Goal: Book appointment/travel/reservation

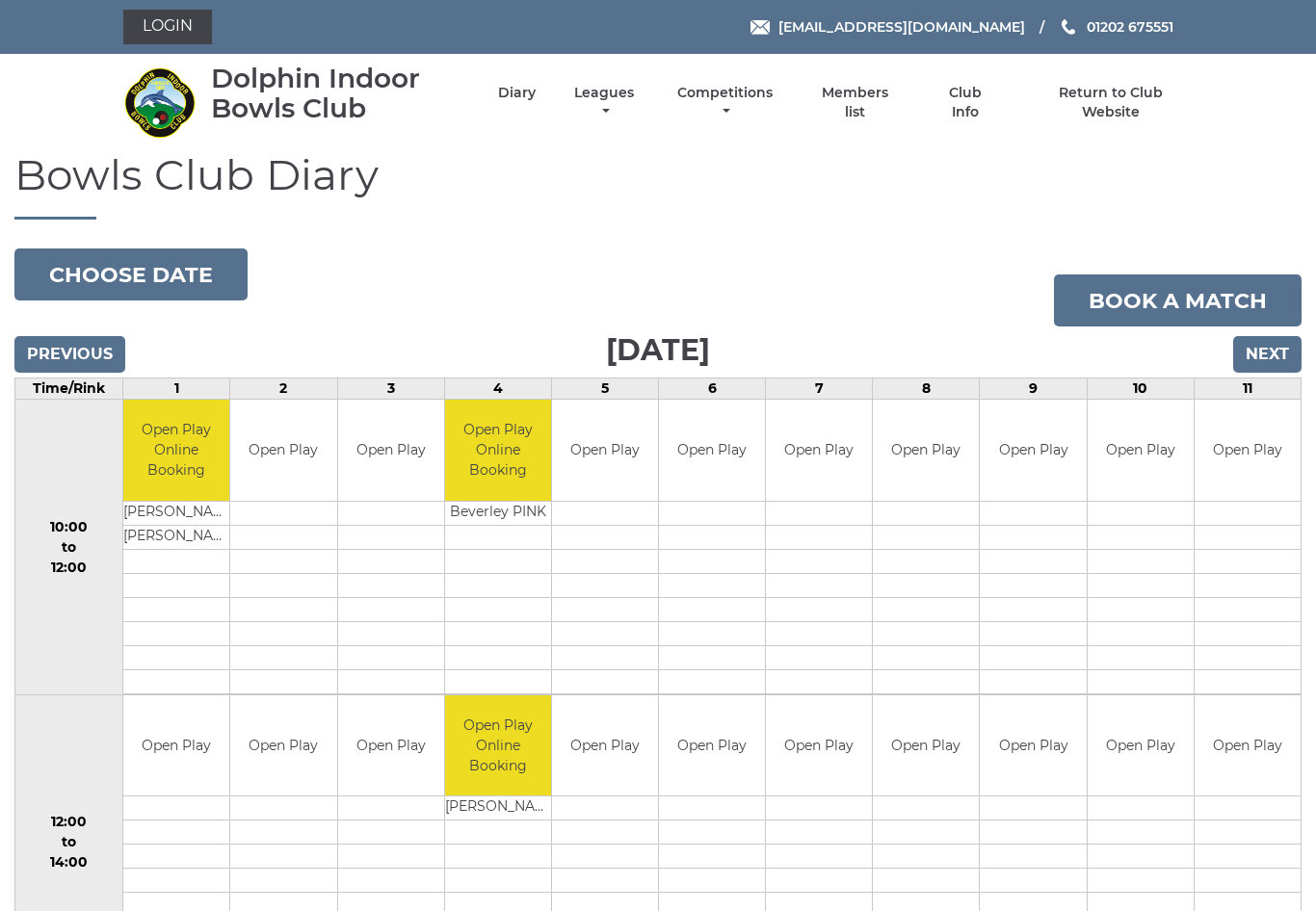
click at [92, 265] on button "Choose date" at bounding box center [131, 275] width 233 height 52
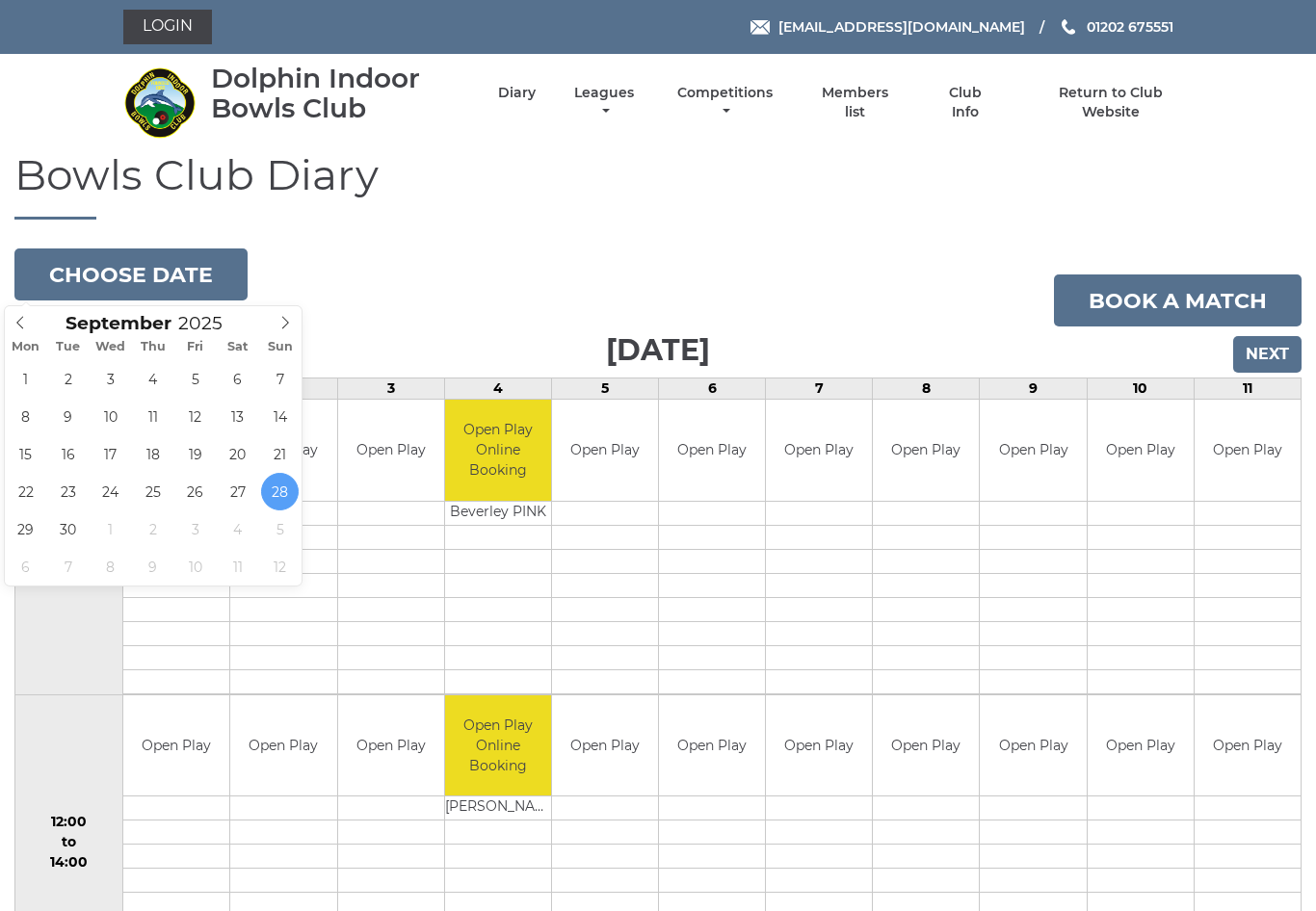
click at [292, 319] on icon at bounding box center [285, 323] width 13 height 13
type input "2025-10-18"
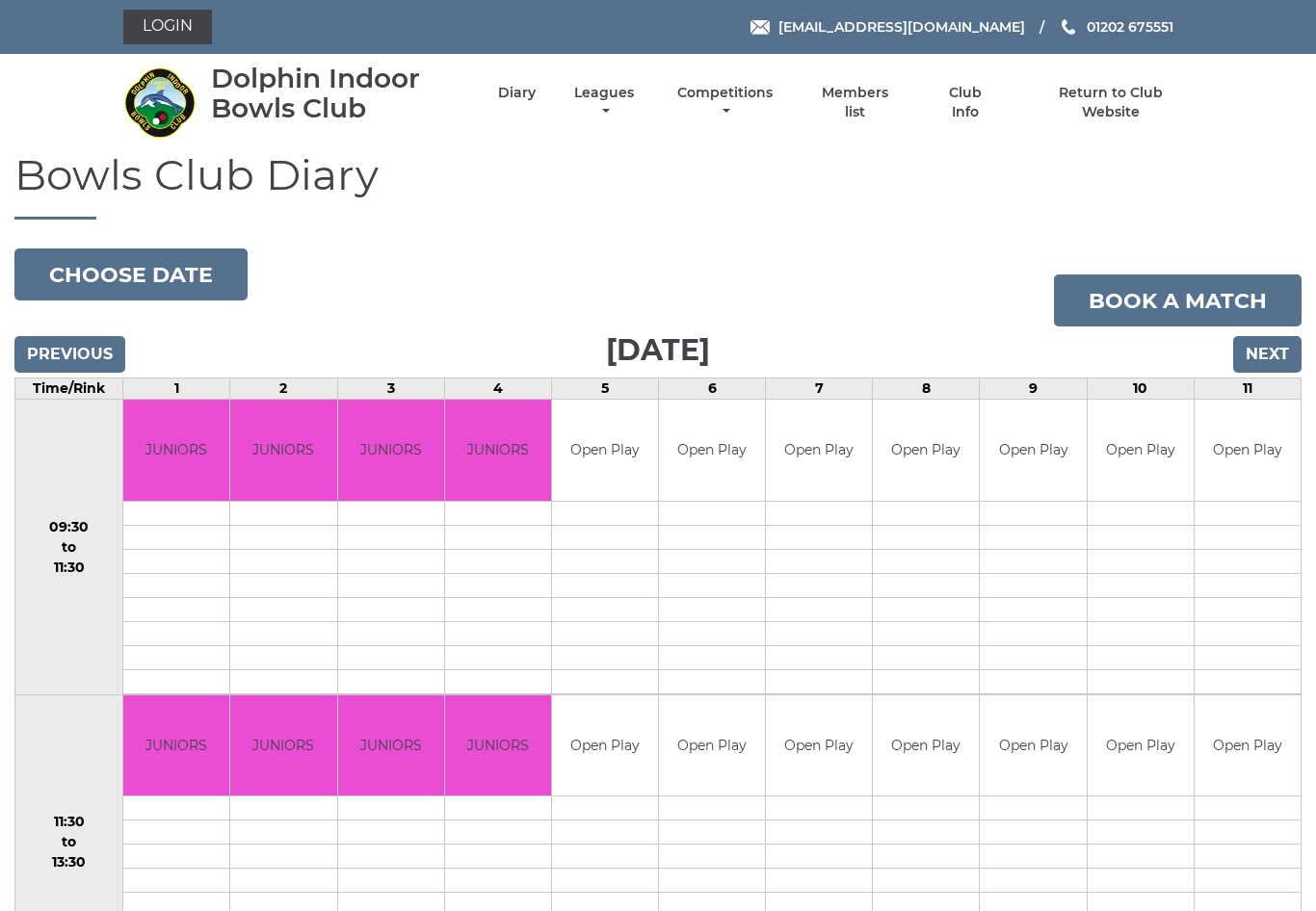
click at [1264, 349] on input "Next" at bounding box center [1267, 355] width 68 height 37
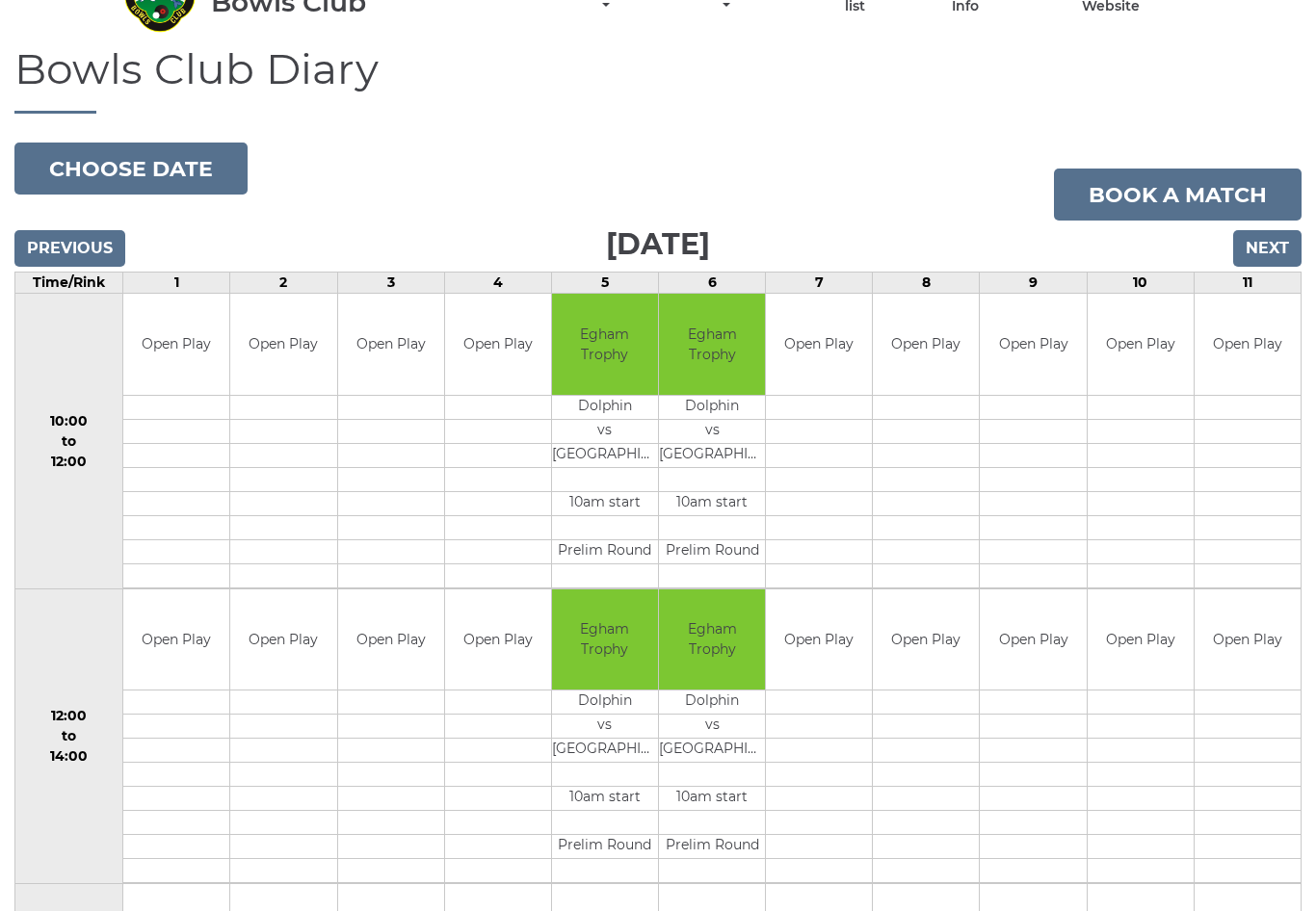
scroll to position [103, 0]
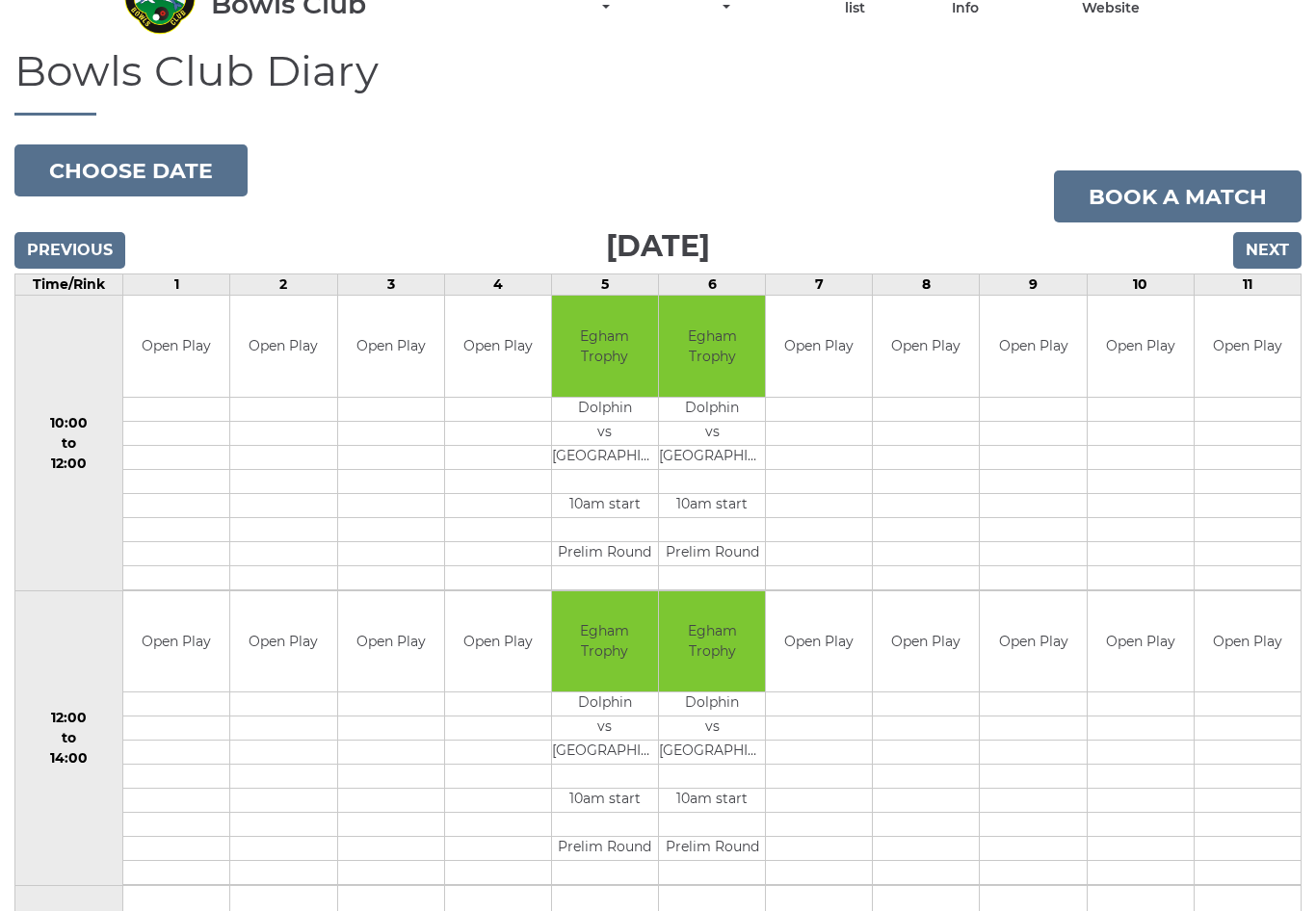
click at [59, 250] on input "Previous" at bounding box center [69, 252] width 111 height 37
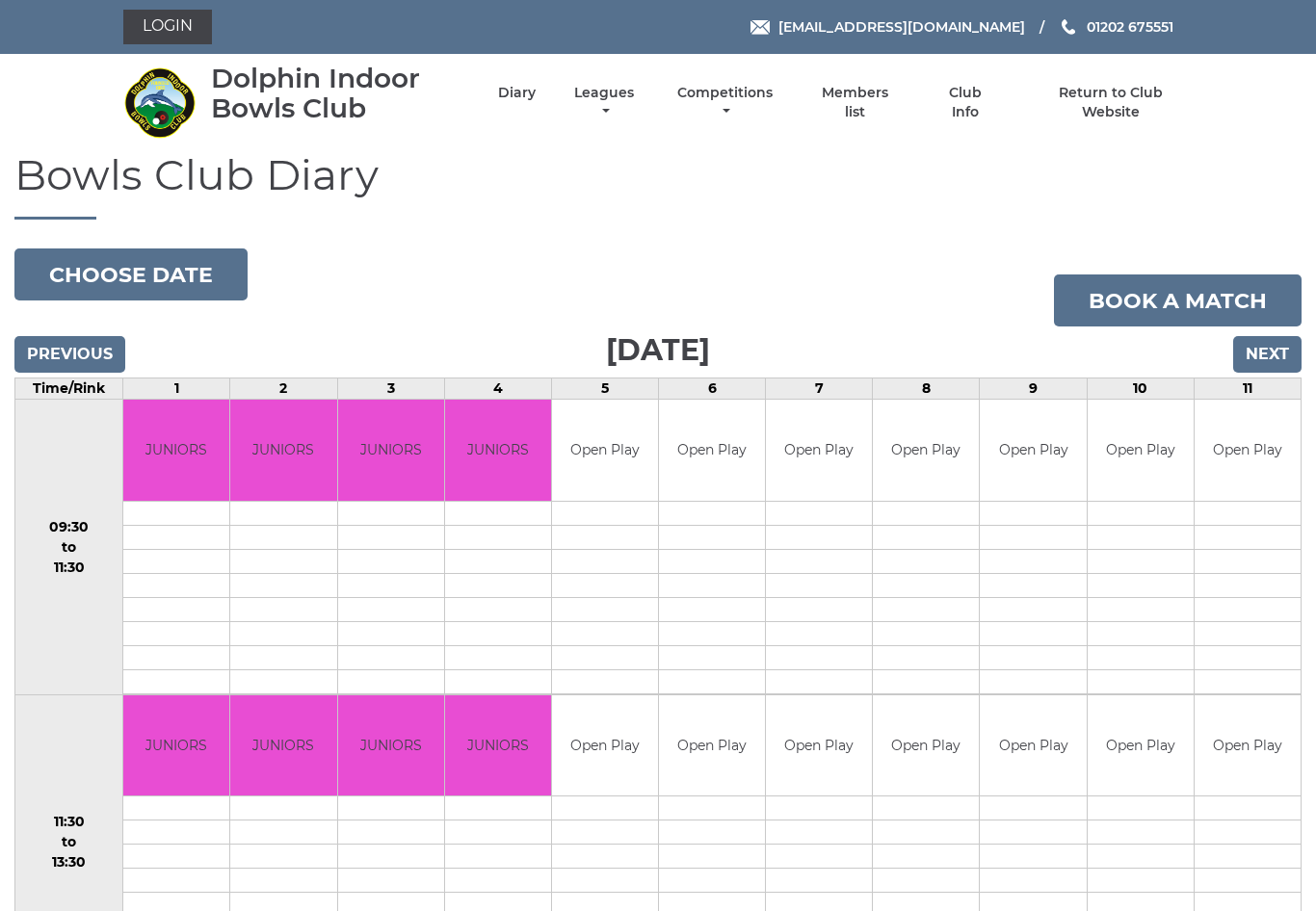
click at [1174, 302] on link "Book a match" at bounding box center [1177, 301] width 248 height 52
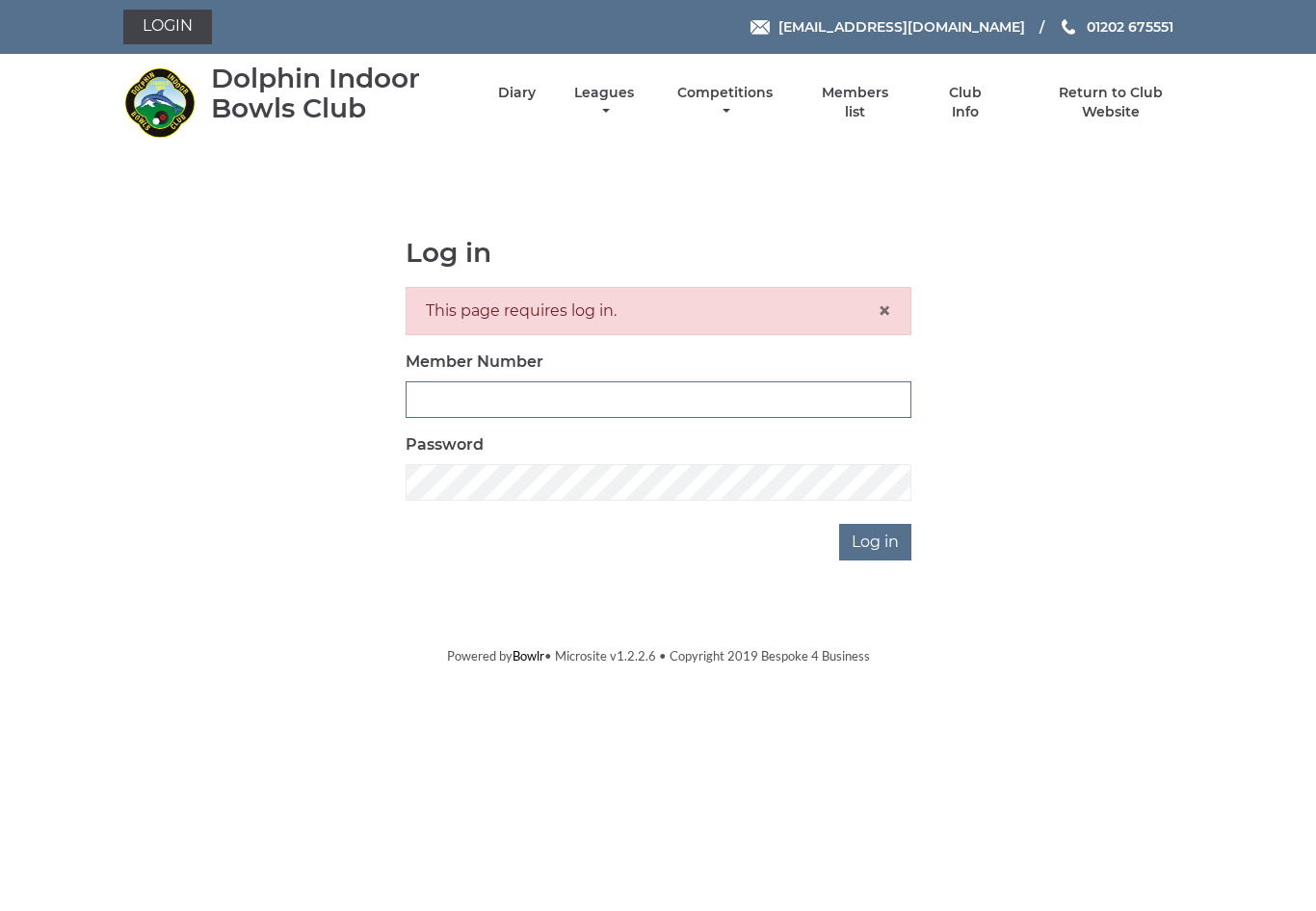
type input "3453"
click at [875, 542] on input "Log in" at bounding box center [874, 543] width 72 height 37
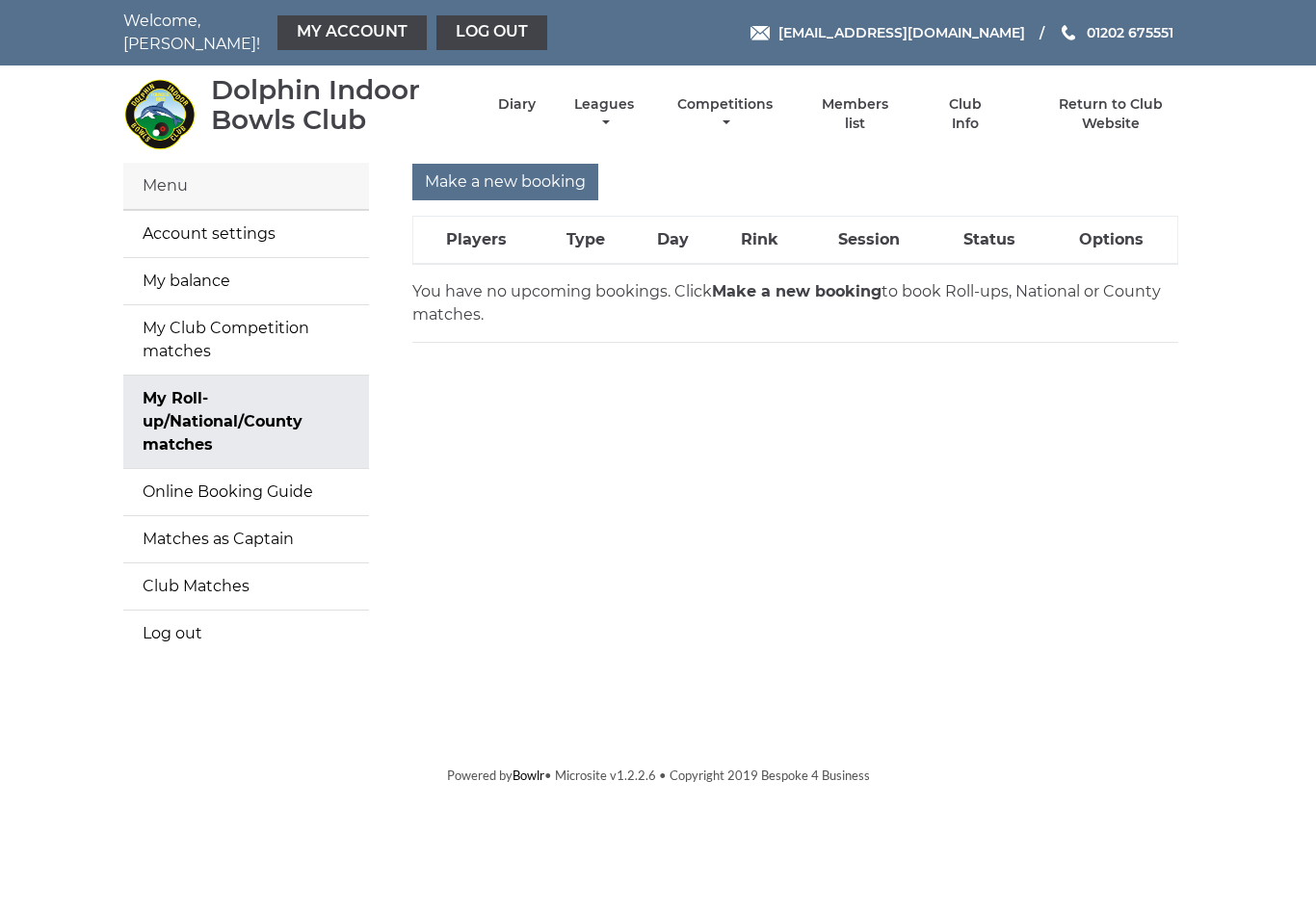
click at [510, 175] on input "Make a new booking" at bounding box center [505, 182] width 186 height 37
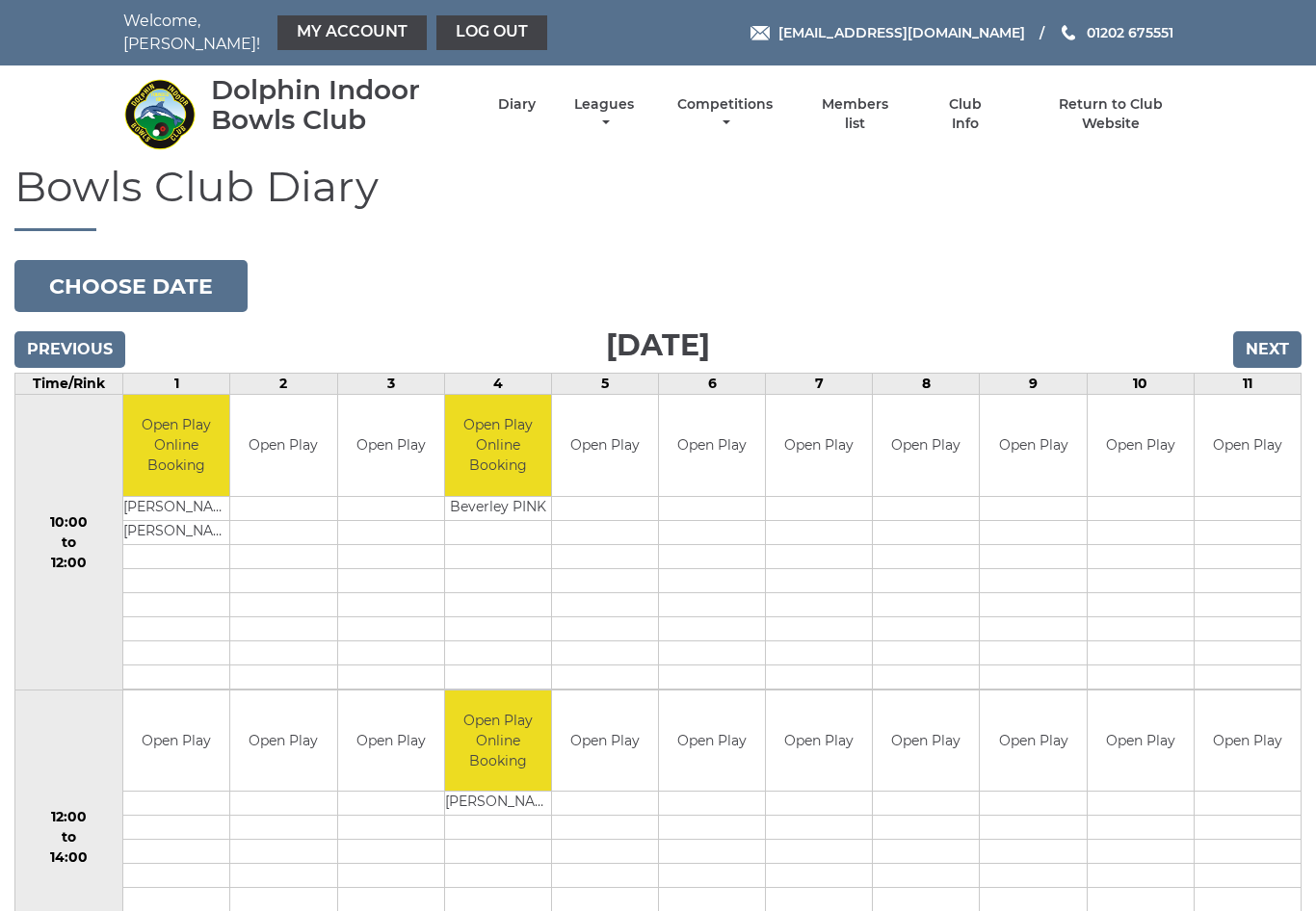
click at [87, 260] on button "Choose date" at bounding box center [131, 286] width 233 height 52
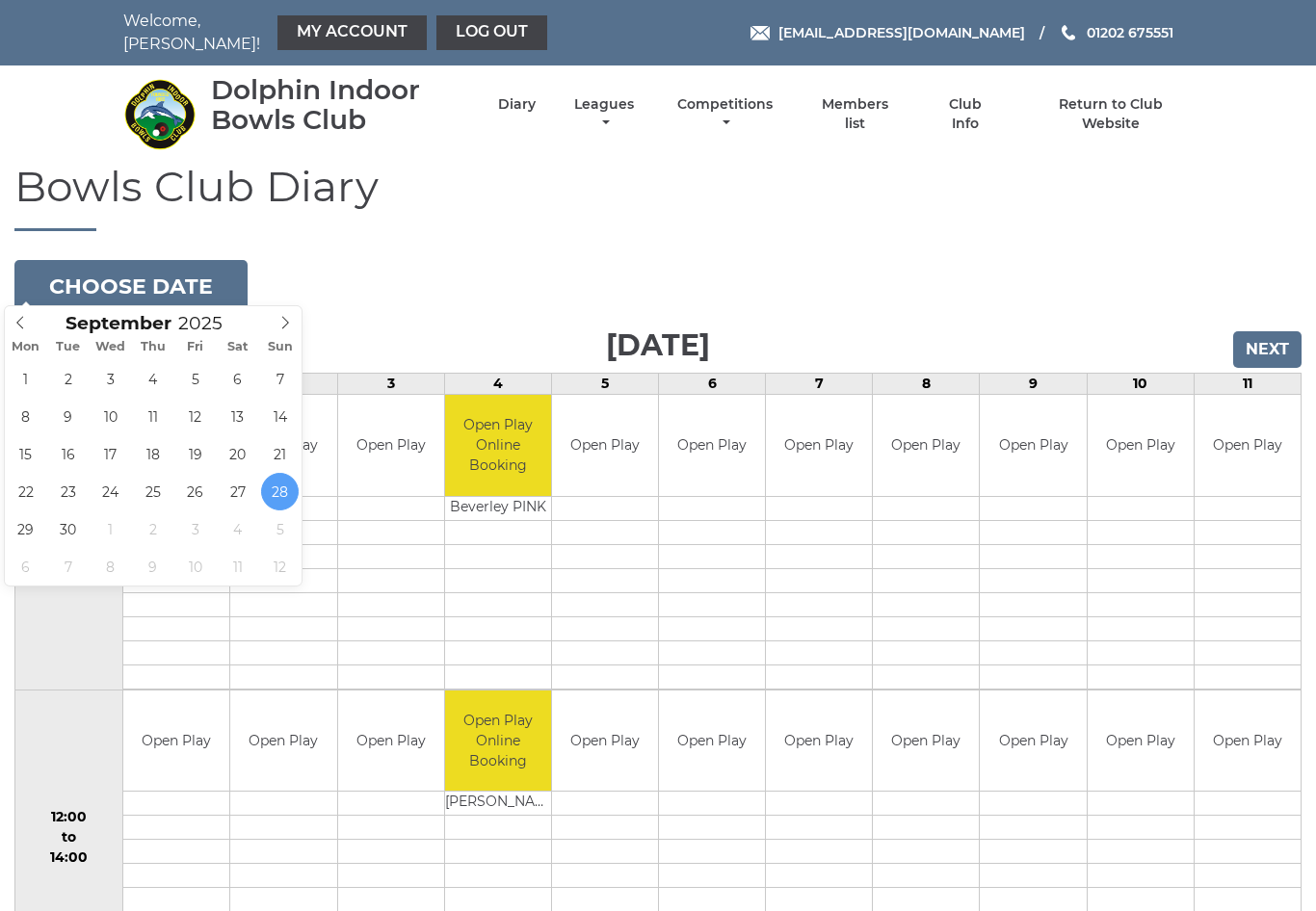
click at [293, 319] on span at bounding box center [285, 320] width 32 height 27
type input "[DATE]"
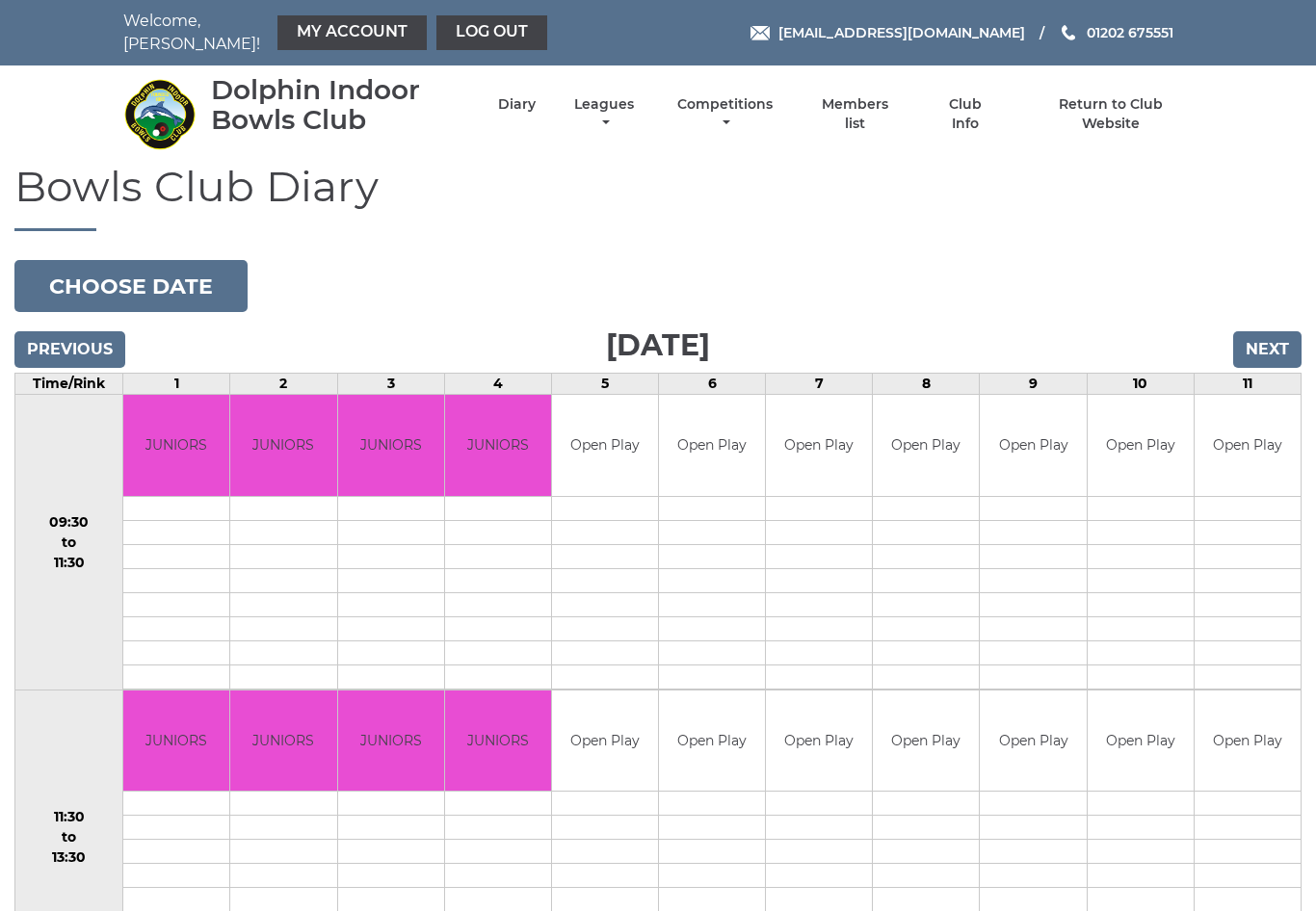
click at [827, 425] on td "Open Play" at bounding box center [819, 445] width 106 height 101
click at [338, 25] on link "My Account" at bounding box center [352, 33] width 149 height 35
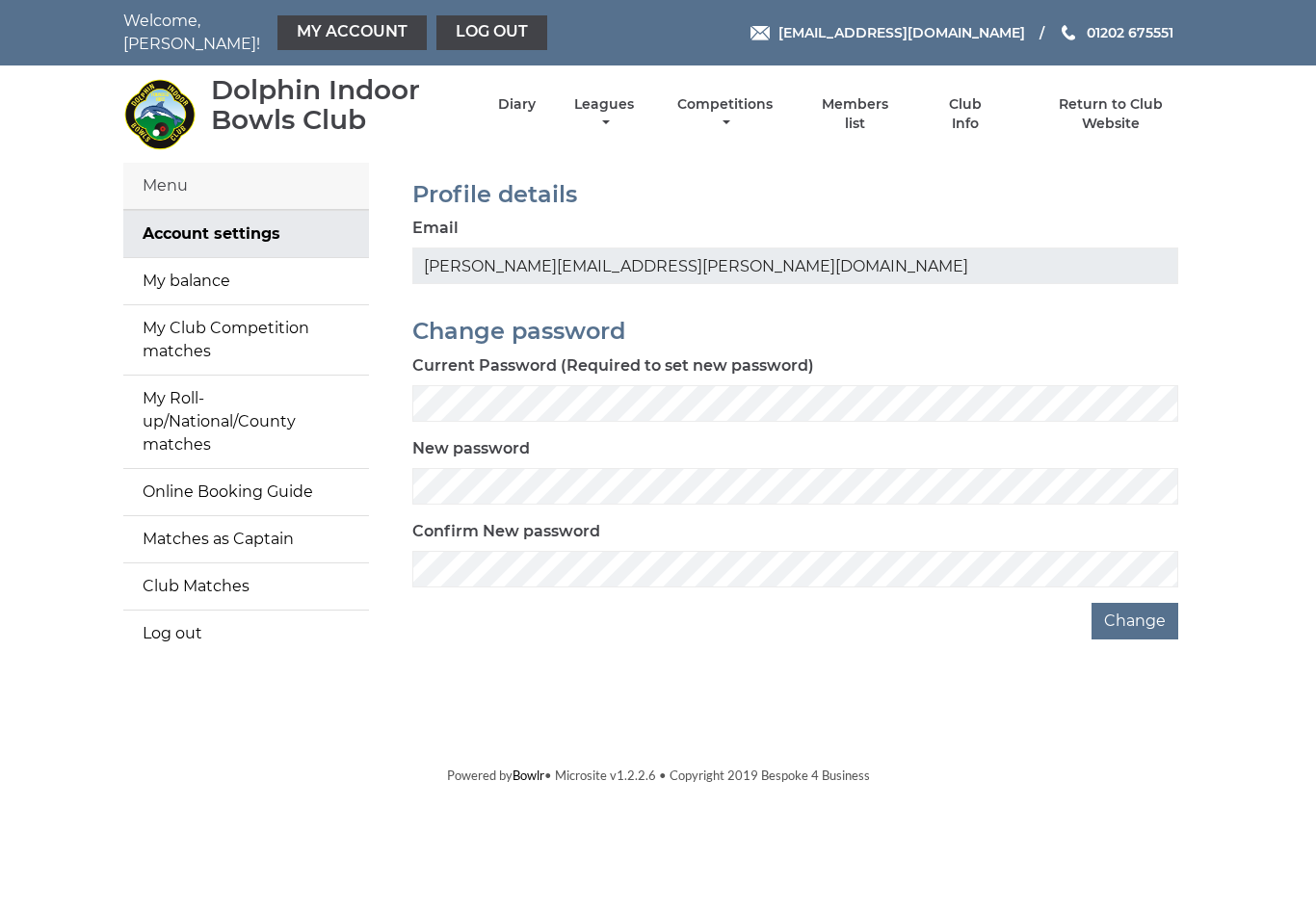
click at [249, 385] on link "My Roll-up/National/County matches" at bounding box center [246, 422] width 246 height 93
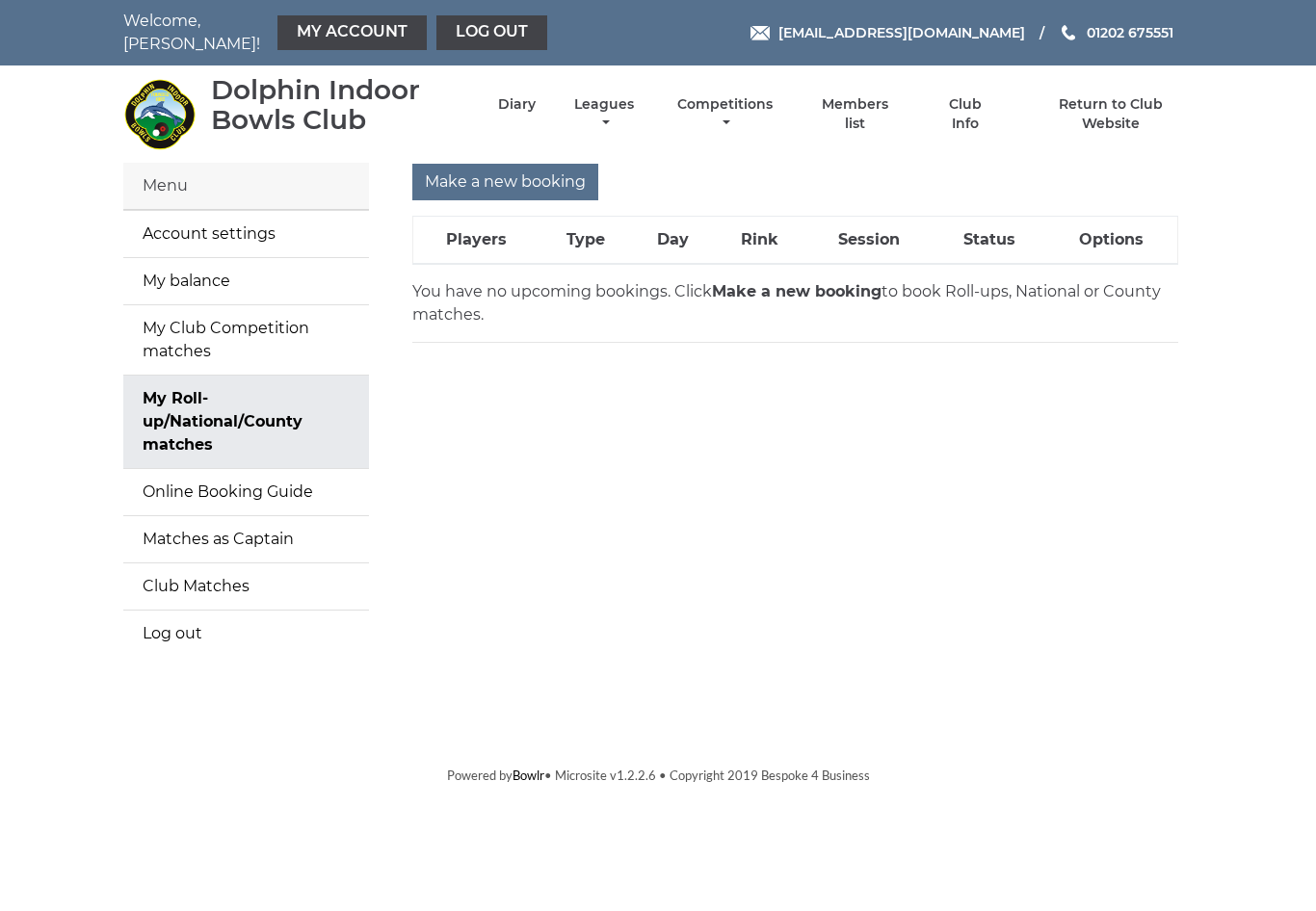
click at [501, 167] on input "Make a new booking" at bounding box center [505, 182] width 186 height 37
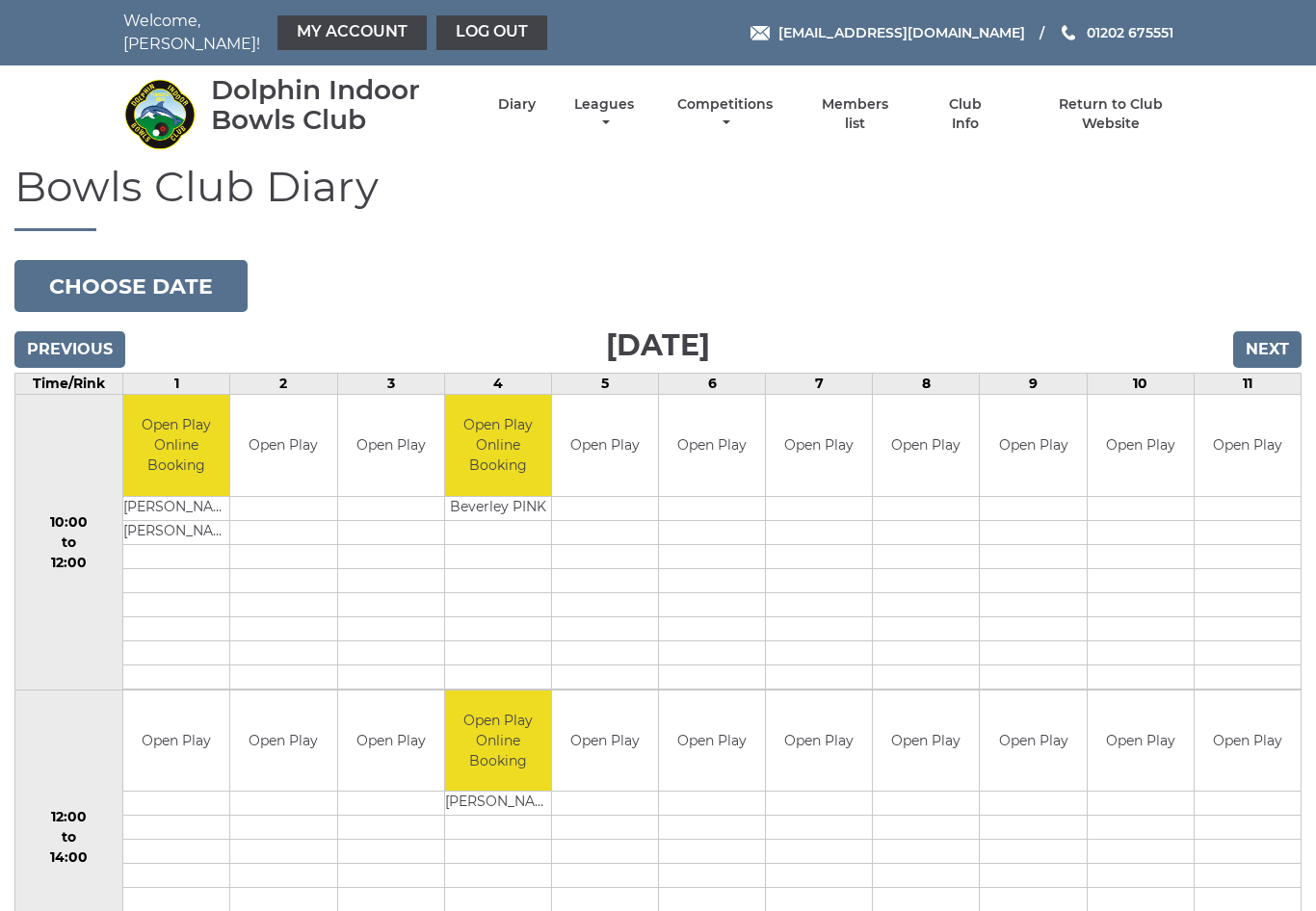
click at [187, 273] on button "Choose date" at bounding box center [131, 286] width 233 height 52
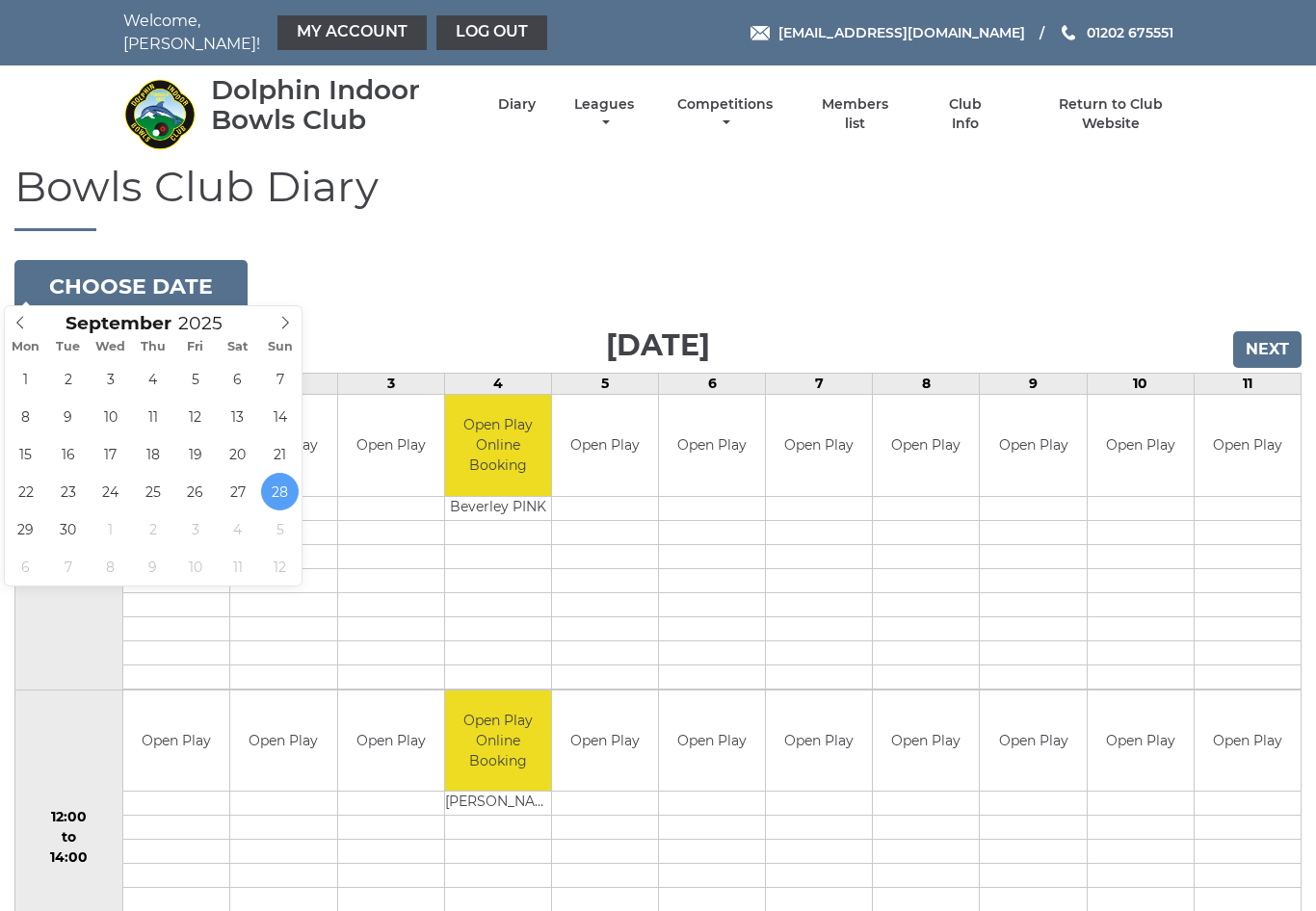
click at [295, 312] on span at bounding box center [285, 320] width 32 height 27
type input "[DATE]"
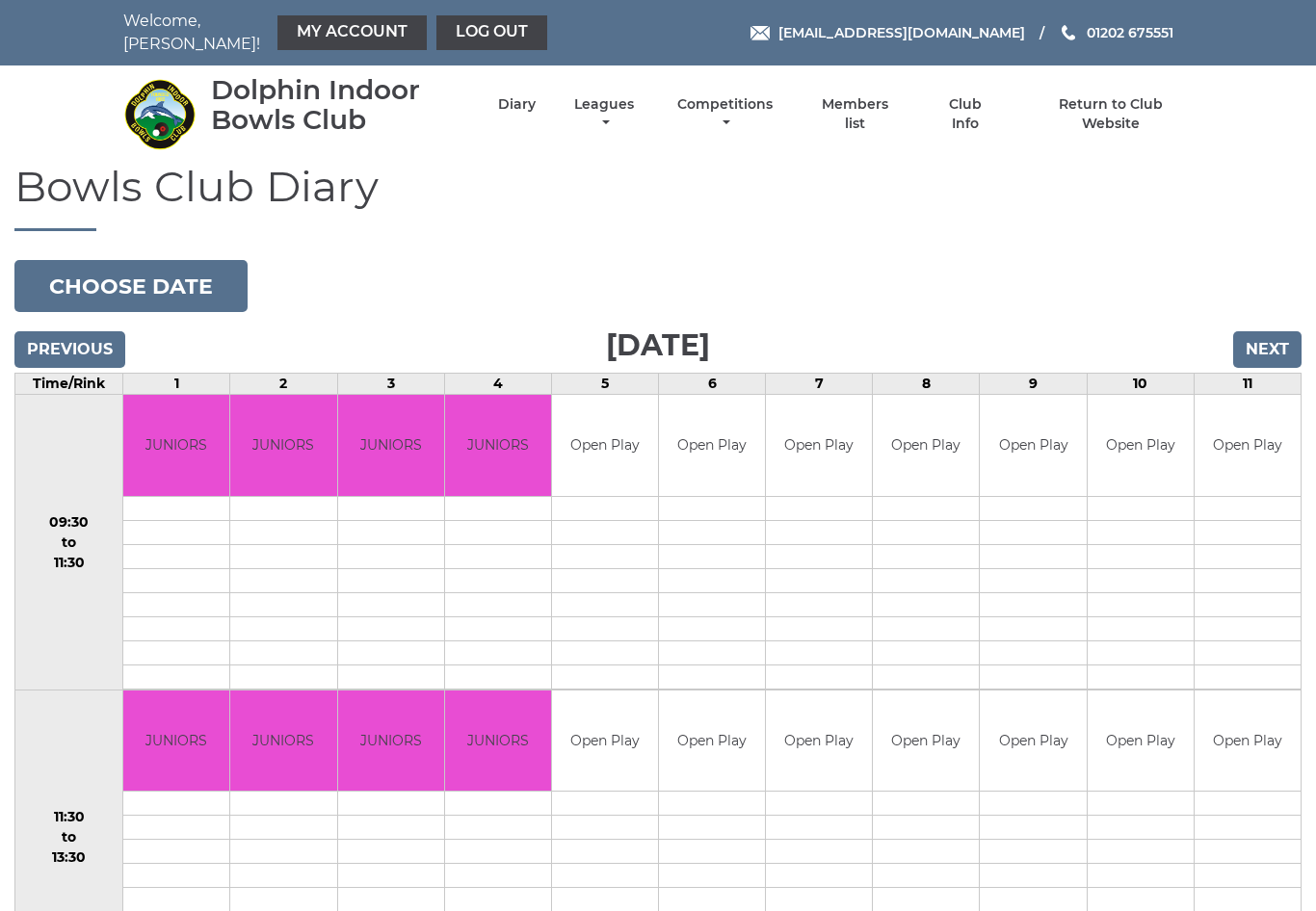
click at [826, 439] on td "Open Play" at bounding box center [819, 445] width 106 height 101
click at [108, 277] on button "Choose date" at bounding box center [131, 286] width 233 height 52
click at [831, 429] on td "Open Play" at bounding box center [819, 445] width 106 height 101
click at [838, 429] on td "Open Play" at bounding box center [819, 445] width 106 height 101
click at [833, 434] on td "Open Play" at bounding box center [819, 445] width 106 height 101
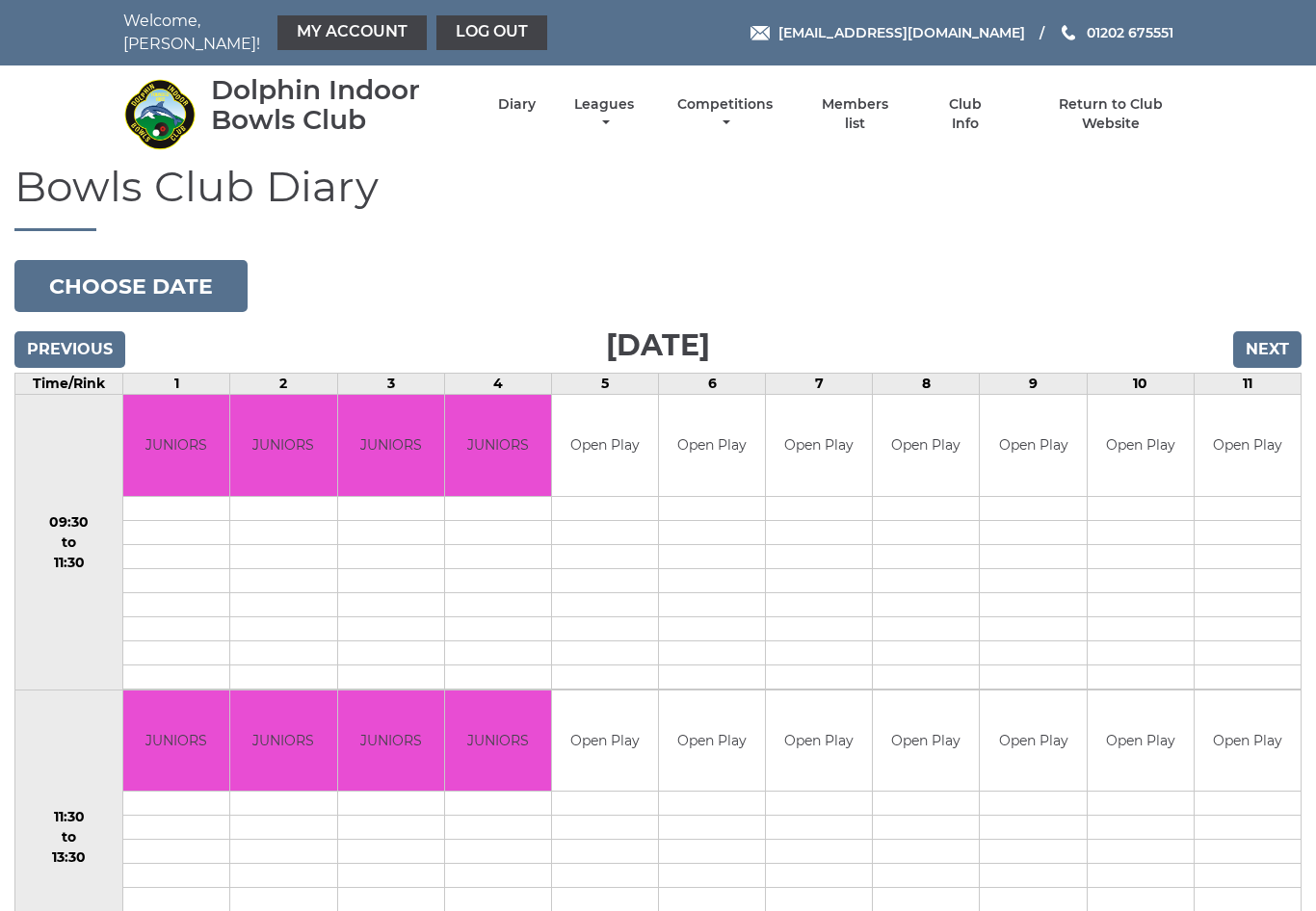
click at [840, 435] on td "Open Play" at bounding box center [819, 445] width 106 height 101
click at [175, 275] on button "Choose date" at bounding box center [131, 286] width 233 height 52
click at [818, 433] on td "Open Play" at bounding box center [819, 445] width 106 height 101
click at [820, 462] on td "Open Play" at bounding box center [819, 445] width 106 height 101
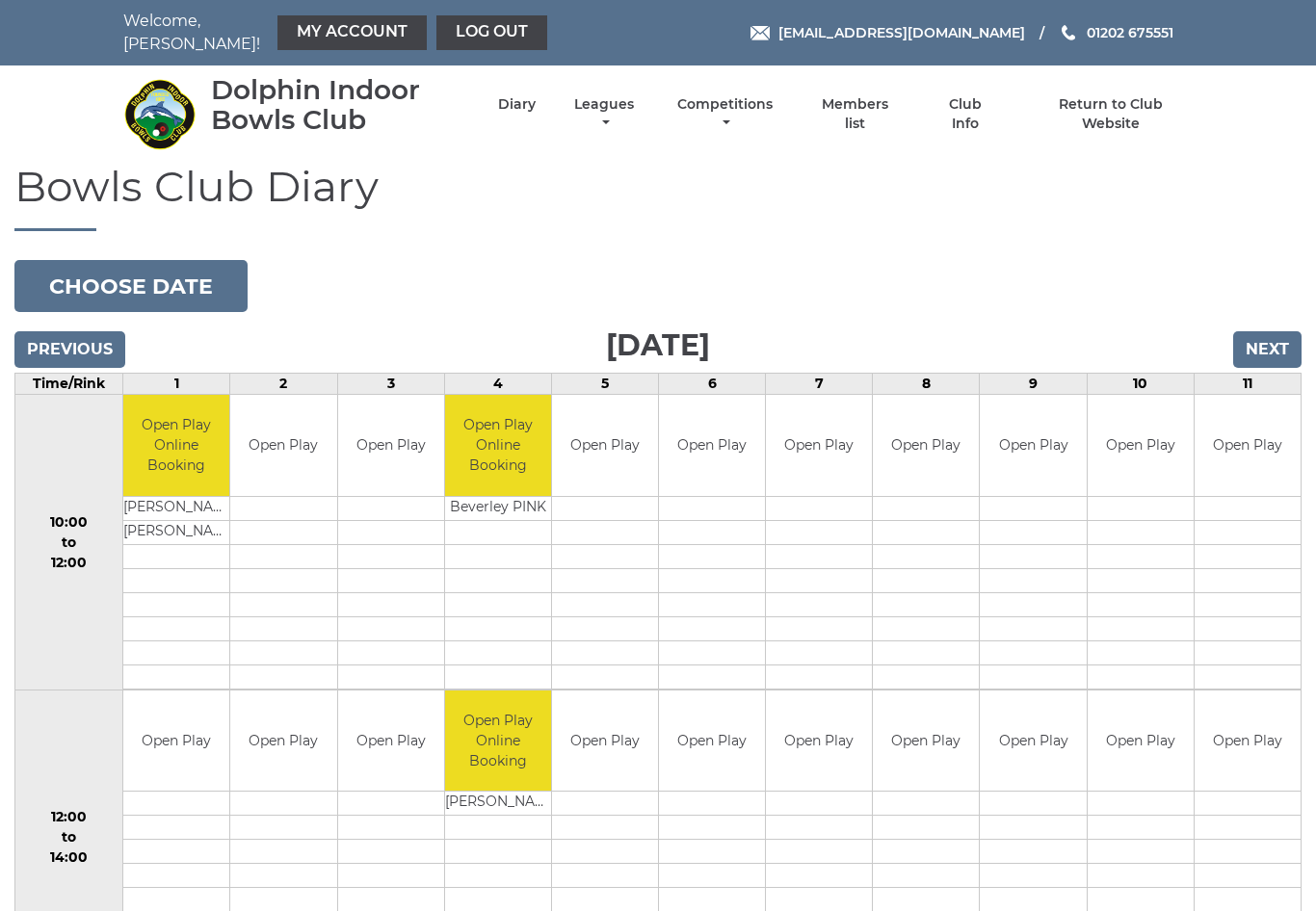
click at [191, 271] on button "Choose date" at bounding box center [131, 286] width 233 height 52
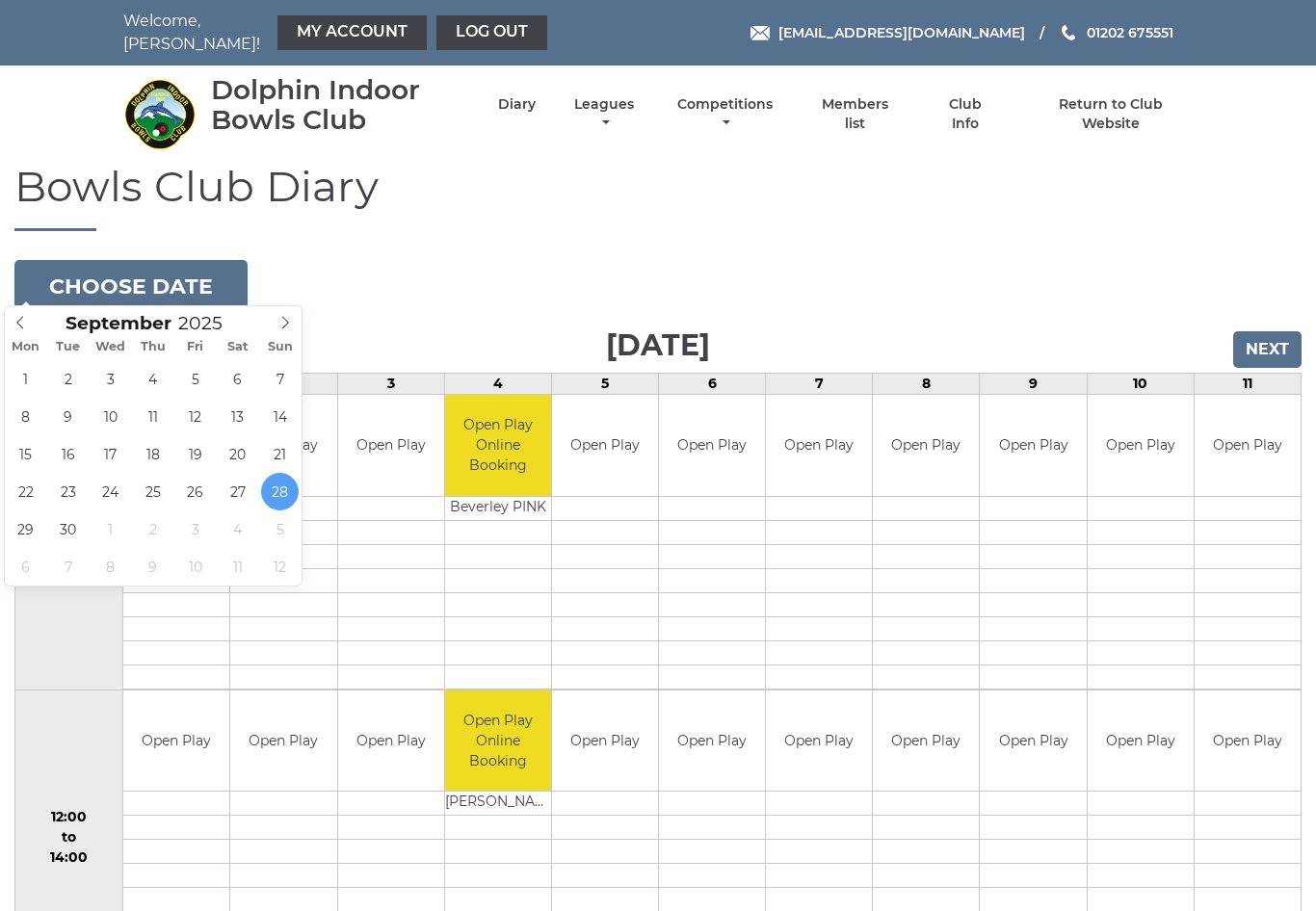
click at [295, 316] on span at bounding box center [285, 320] width 32 height 27
type input "[DATE]"
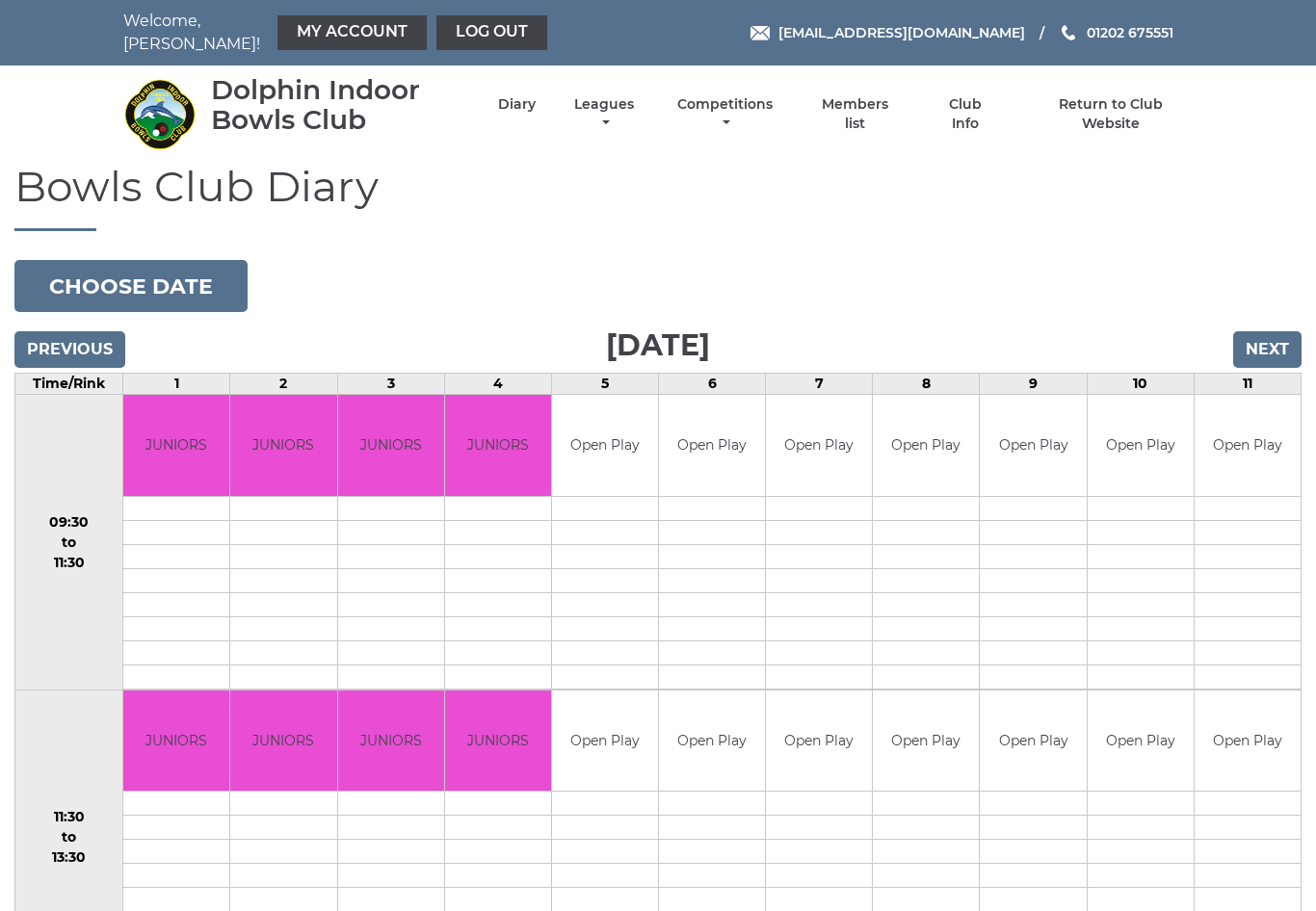
click at [829, 440] on td "Open Play" at bounding box center [819, 445] width 106 height 101
click at [834, 433] on td "Open Play" at bounding box center [819, 445] width 106 height 101
click at [529, 102] on link "Diary" at bounding box center [517, 104] width 38 height 18
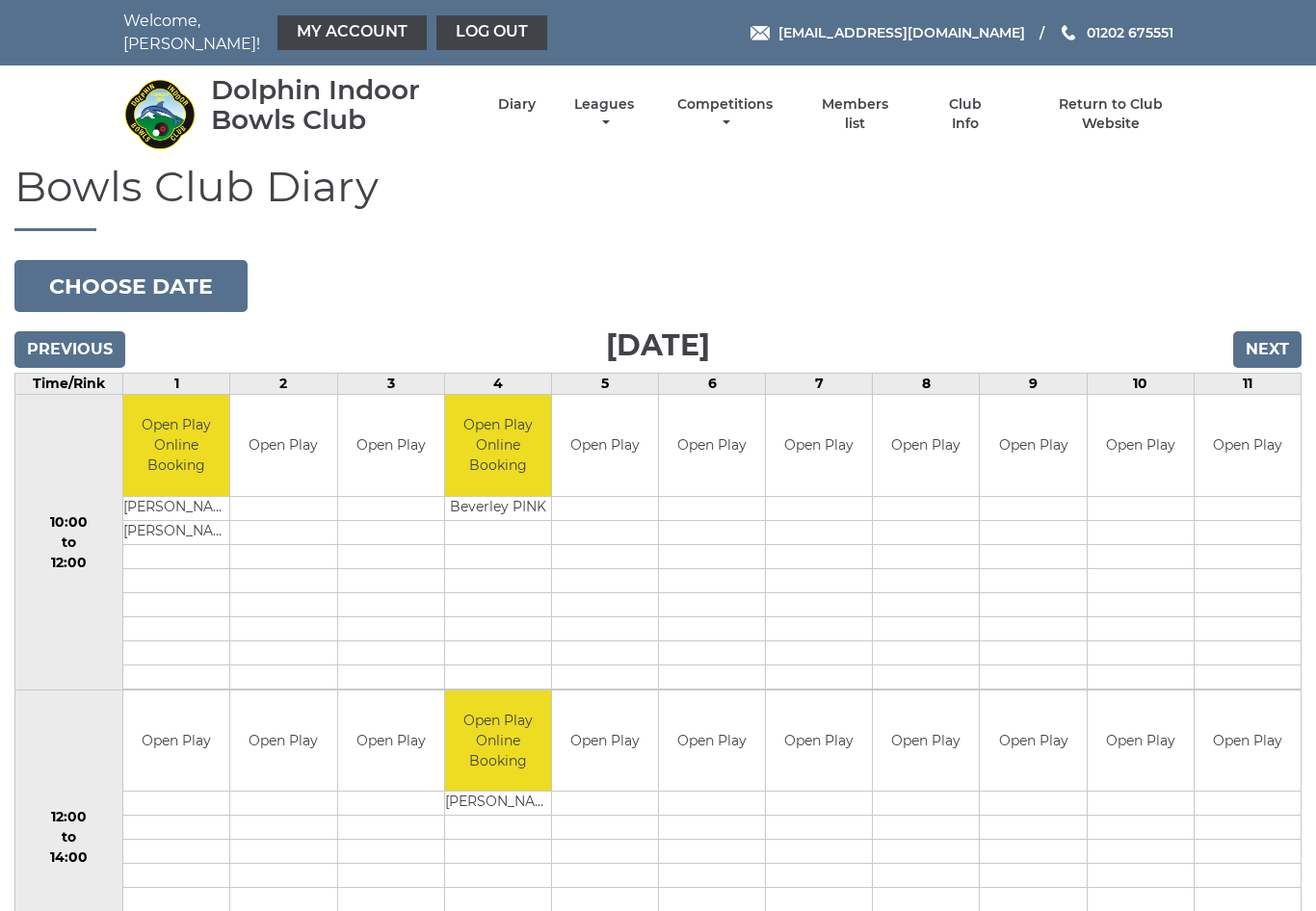
click at [164, 267] on button "Choose date" at bounding box center [131, 286] width 233 height 52
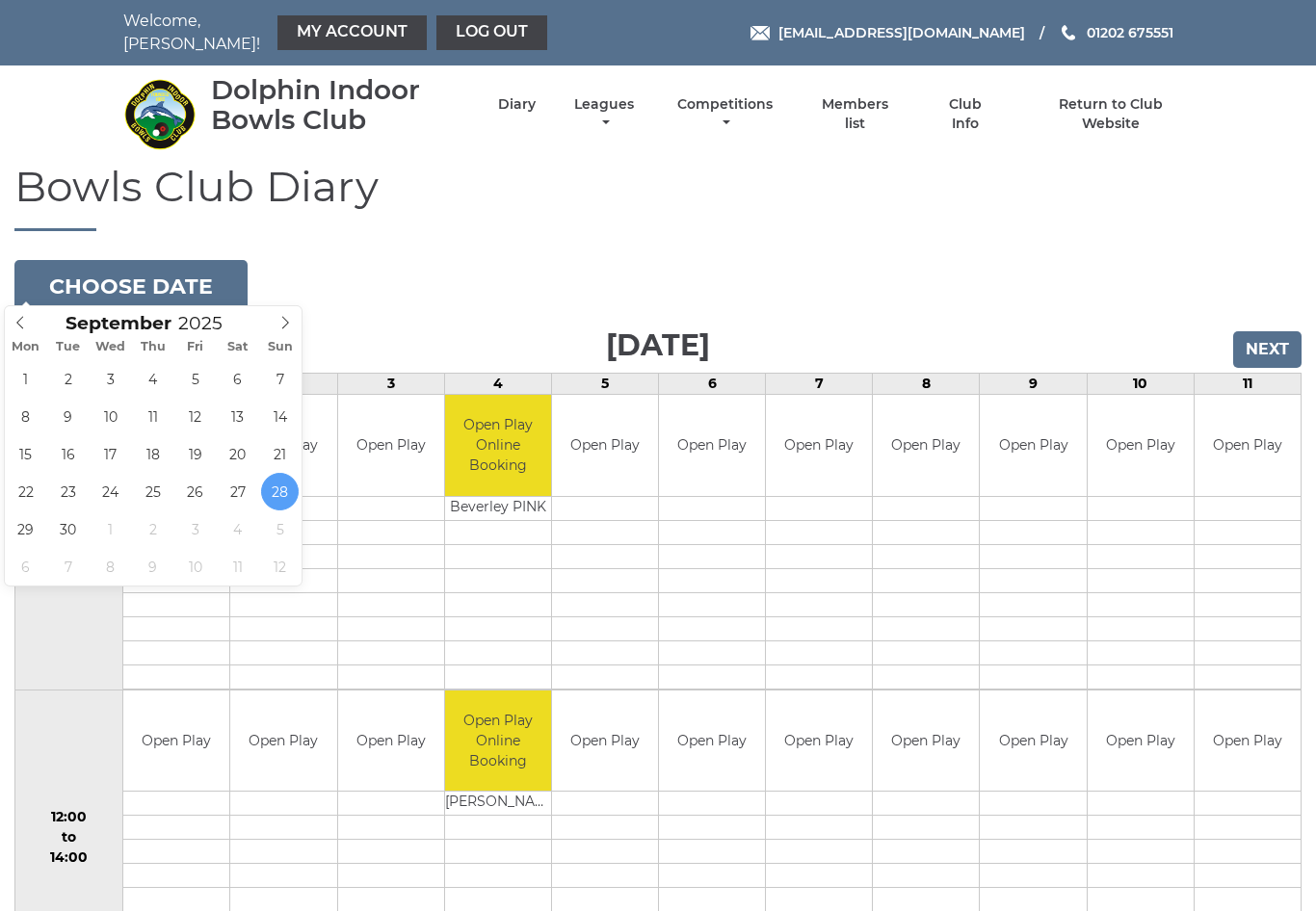
type input "[DATE]"
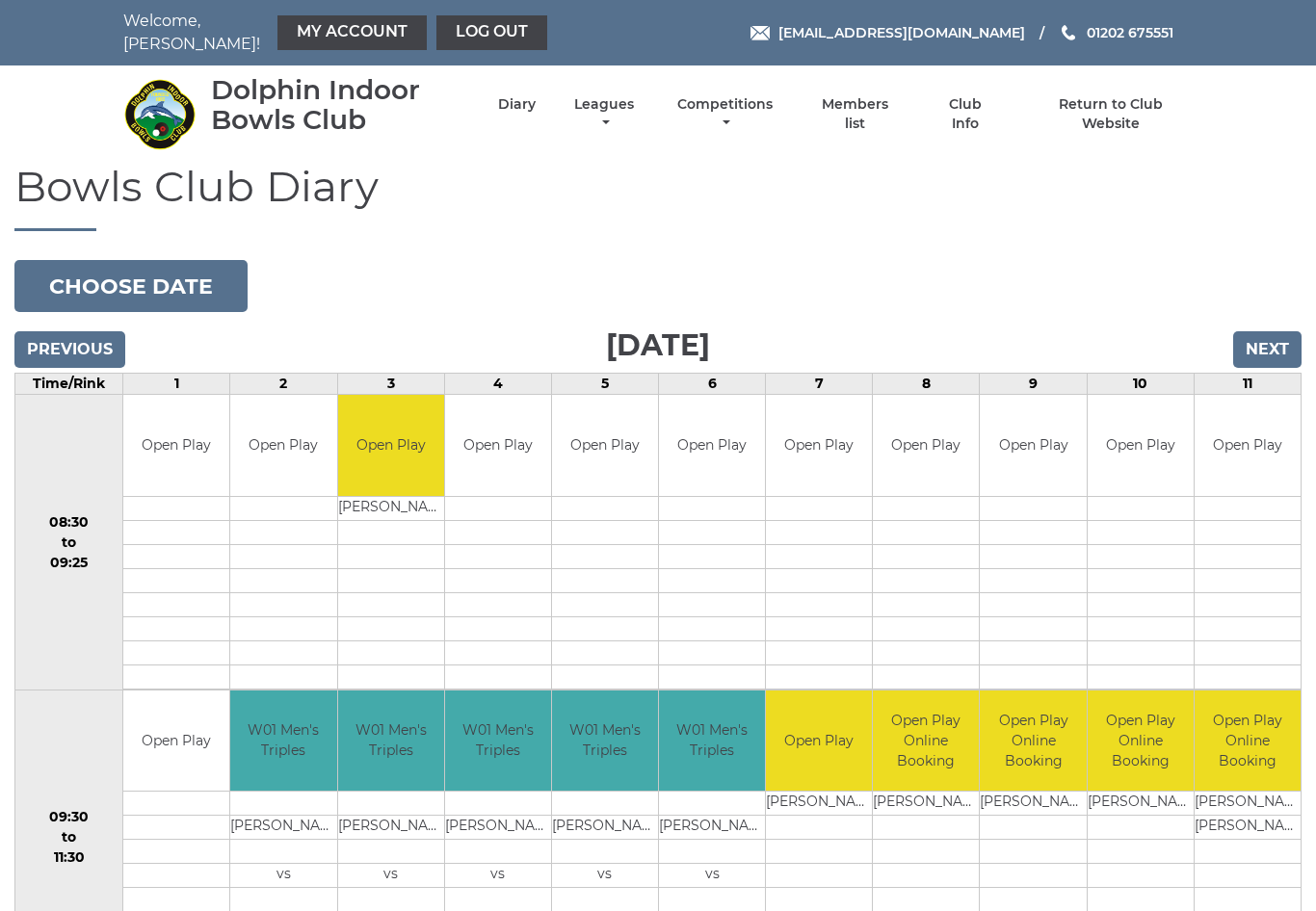
click at [190, 264] on button "Choose date" at bounding box center [131, 286] width 233 height 52
click at [303, 322] on div "Previous Next" at bounding box center [658, 336] width 1287 height 29
click at [202, 271] on button "Choose date" at bounding box center [131, 286] width 233 height 52
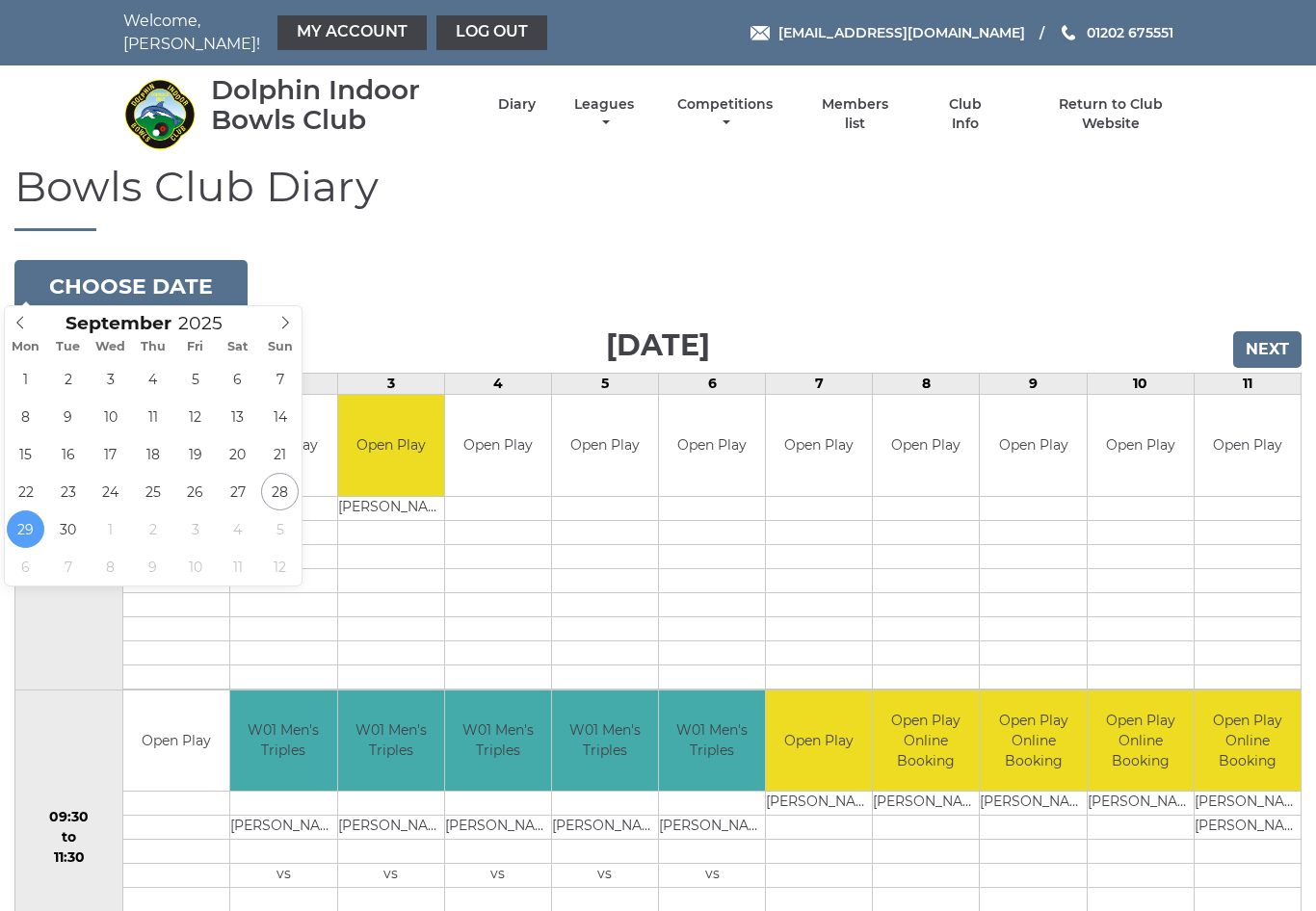
click at [292, 319] on icon at bounding box center [285, 323] width 13 height 13
type input "[DATE]"
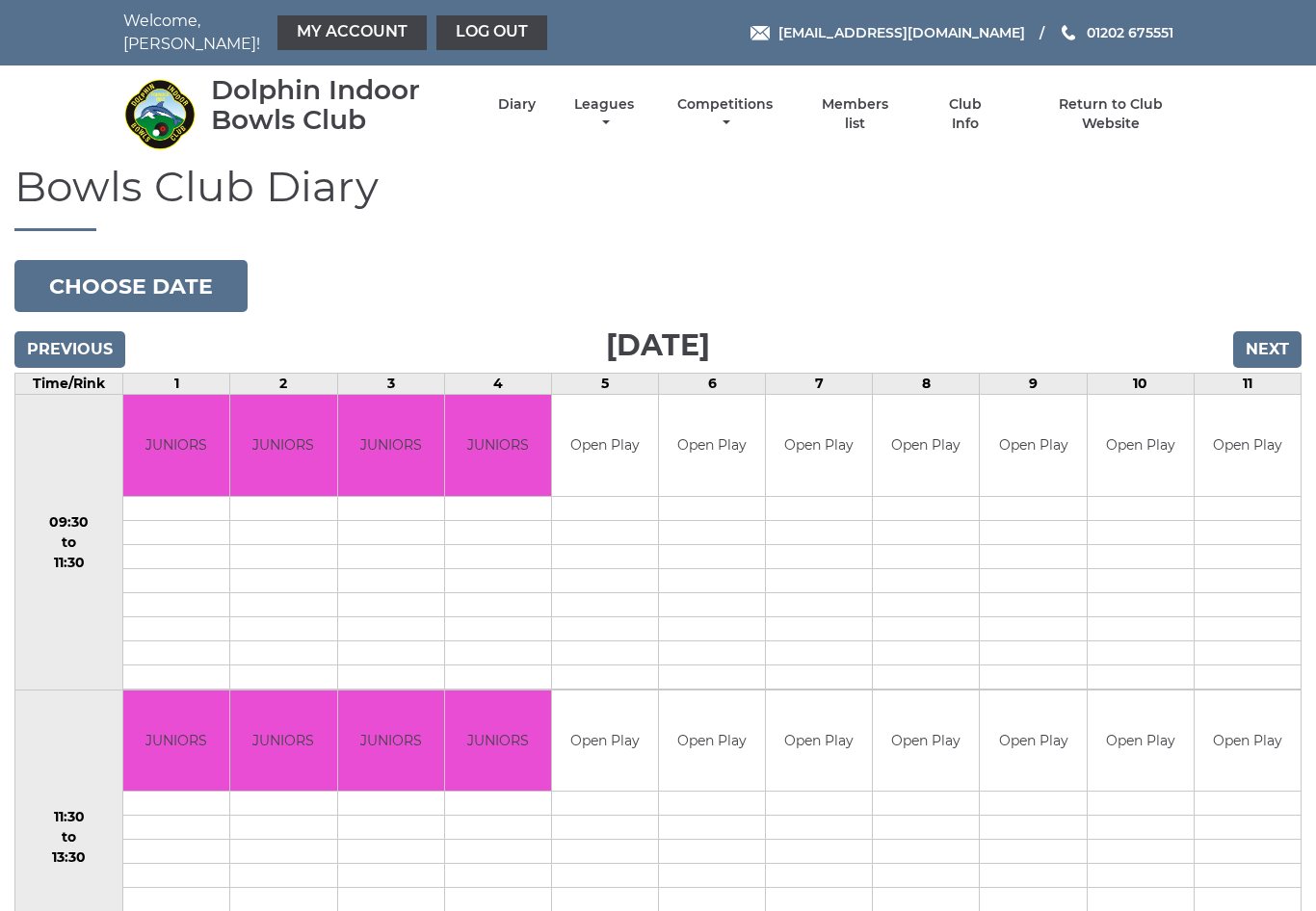
click at [719, 436] on td "Open Play" at bounding box center [712, 445] width 106 height 101
